Goal: Information Seeking & Learning: Learn about a topic

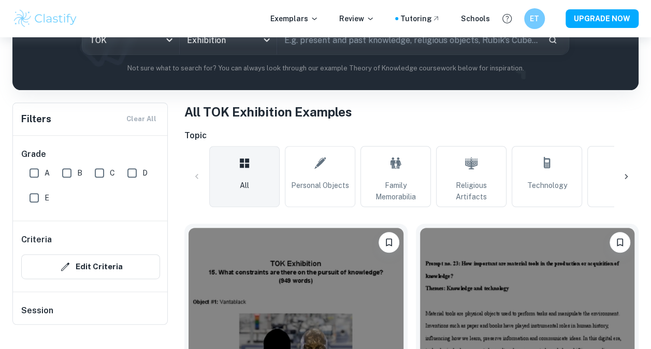
scroll to position [115, 0]
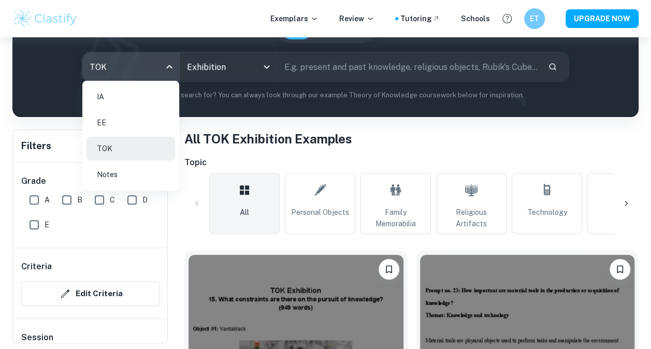
click at [147, 72] on body "We value your privacy We use cookies to enhance your browsing experience, serve…" at bounding box center [325, 97] width 651 height 349
click at [125, 97] on li "IA" at bounding box center [131, 97] width 89 height 24
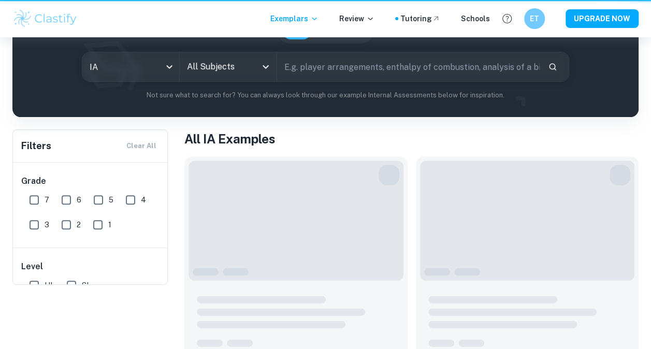
click at [232, 69] on div "IB IA examples for all subjects Type a search phrase to find the most relevant …" at bounding box center [325, 34] width 626 height 165
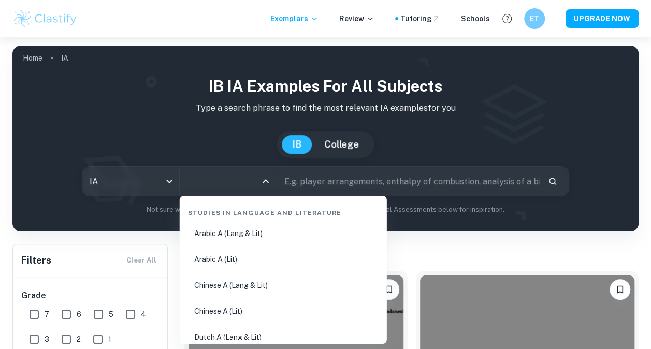
click at [237, 179] on input "All Subjects" at bounding box center [220, 182] width 72 height 20
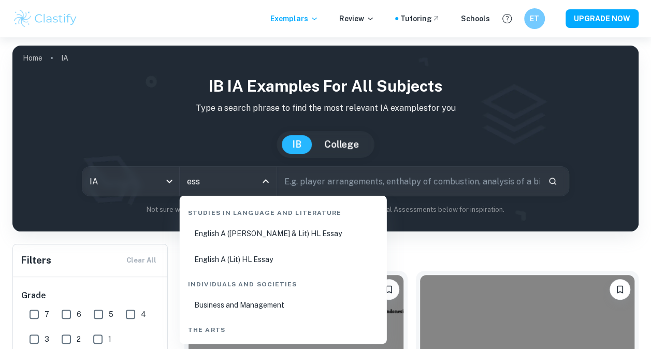
scroll to position [68, 0]
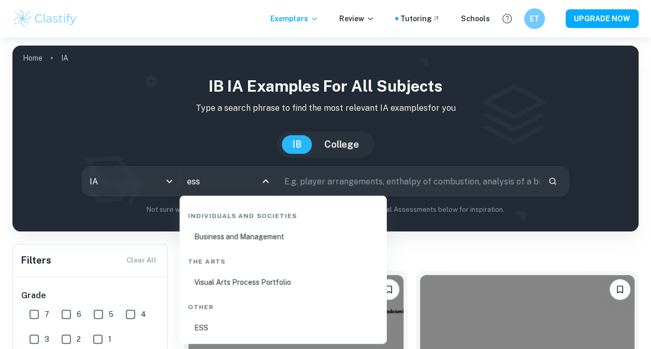
click at [226, 323] on li "ESS" at bounding box center [283, 328] width 199 height 24
type input "ESS"
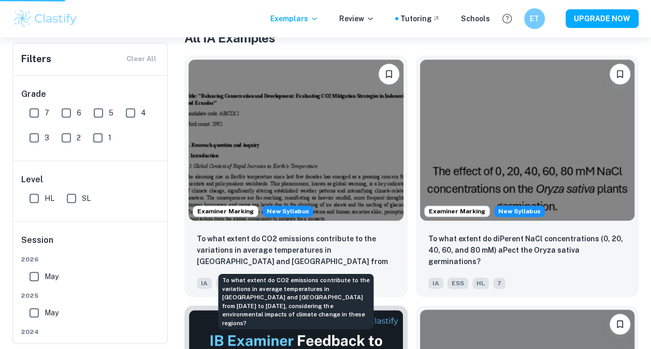
scroll to position [215, 0]
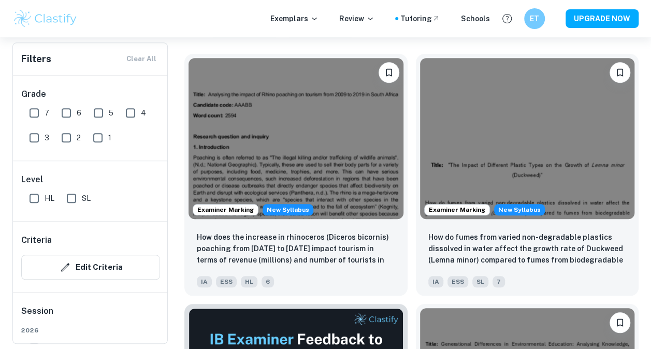
scroll to position [428, 0]
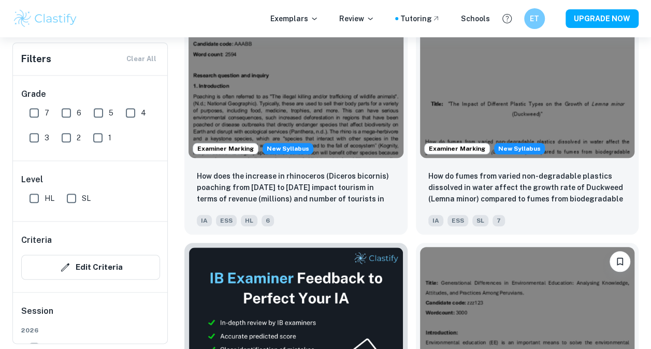
click at [339, 201] on p "How does the increase in rhinoceros (Diceros bicornis) poaching from [DATE] to …" at bounding box center [296, 187] width 198 height 35
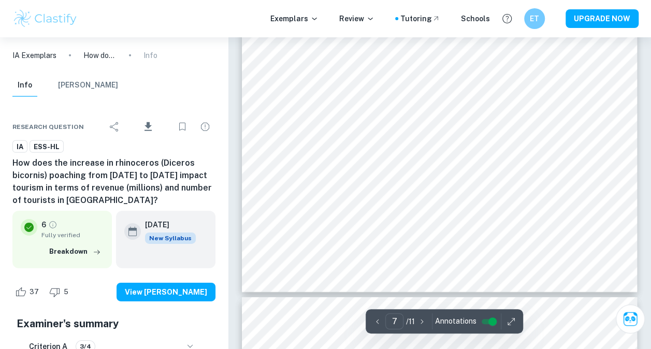
scroll to position [3499, 0]
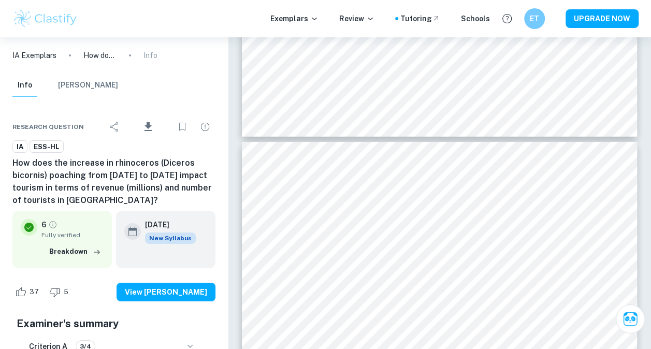
type input "8"
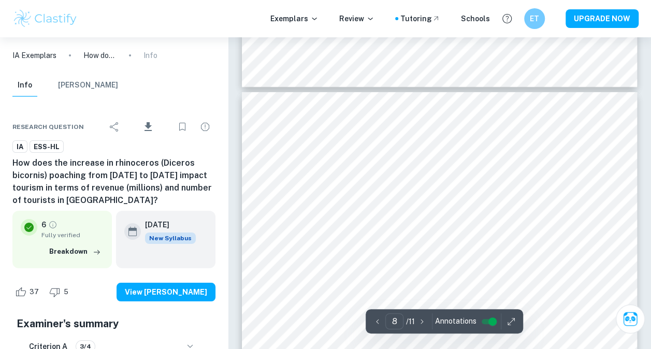
scroll to position [3702, 0]
